Goal: Book appointment/travel/reservation

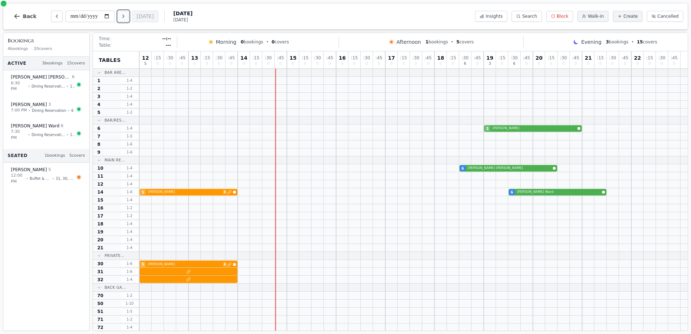
click at [126, 18] on icon "Next day" at bounding box center [124, 16] width 6 height 6
type input "**********"
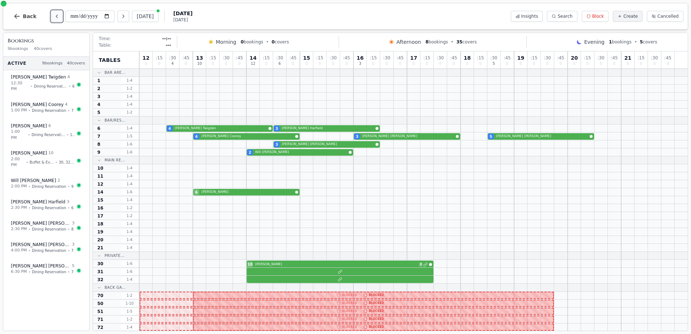
click at [54, 19] on icon "Previous day" at bounding box center [57, 16] width 6 height 6
type input "**********"
